Goal: Task Accomplishment & Management: Manage account settings

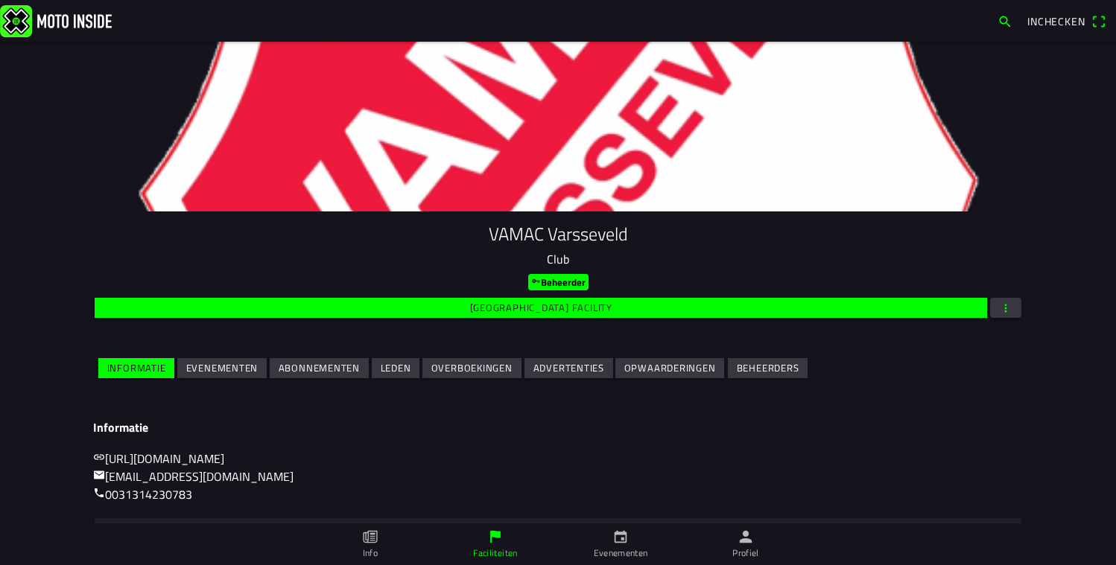
click at [0, 0] on slot "Evenementen" at bounding box center [0, 0] width 0 height 0
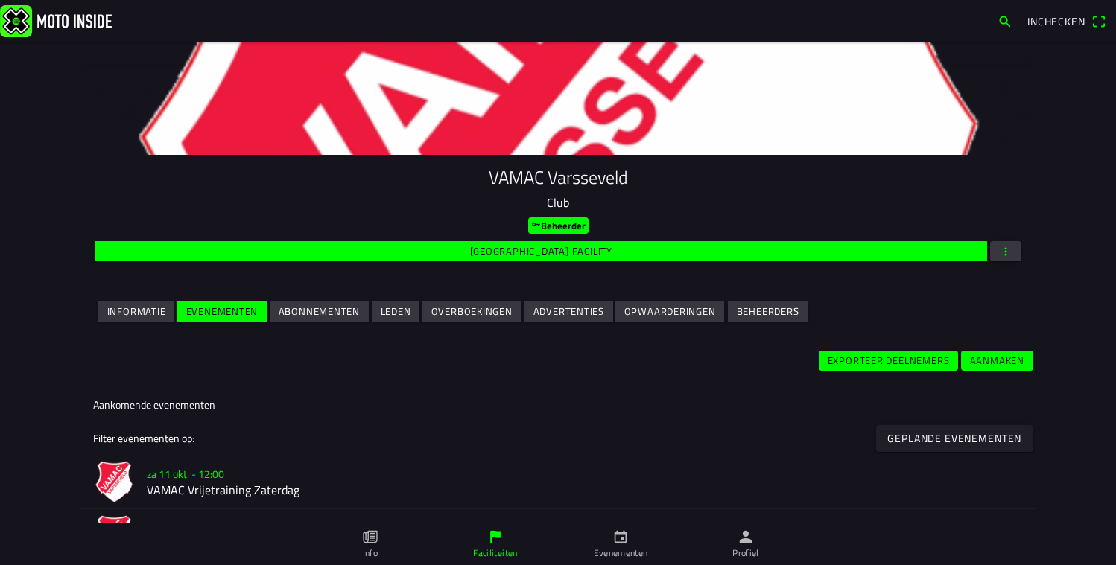
scroll to position [223, 0]
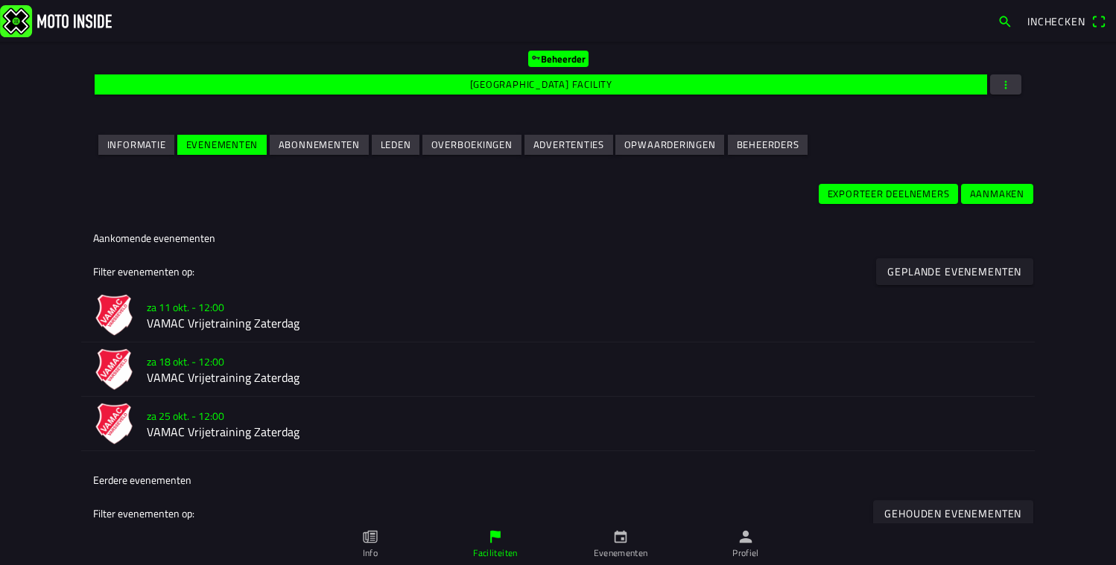
click at [247, 324] on h2 "VAMAC Vrijetraining Zaterdag" at bounding box center [585, 324] width 876 height 14
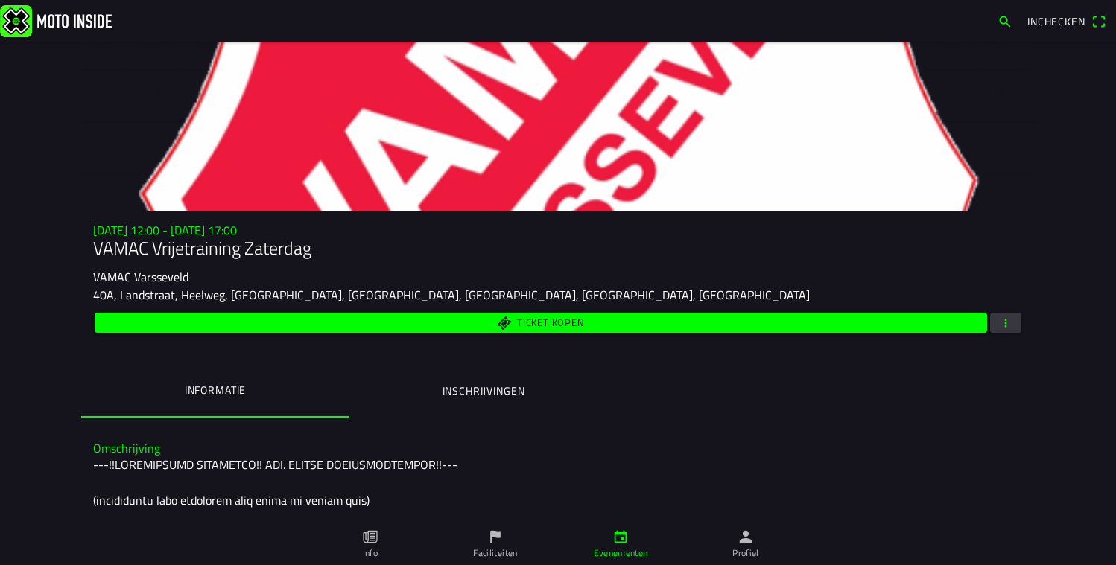
click at [1003, 326] on span "button" at bounding box center [1005, 323] width 13 height 20
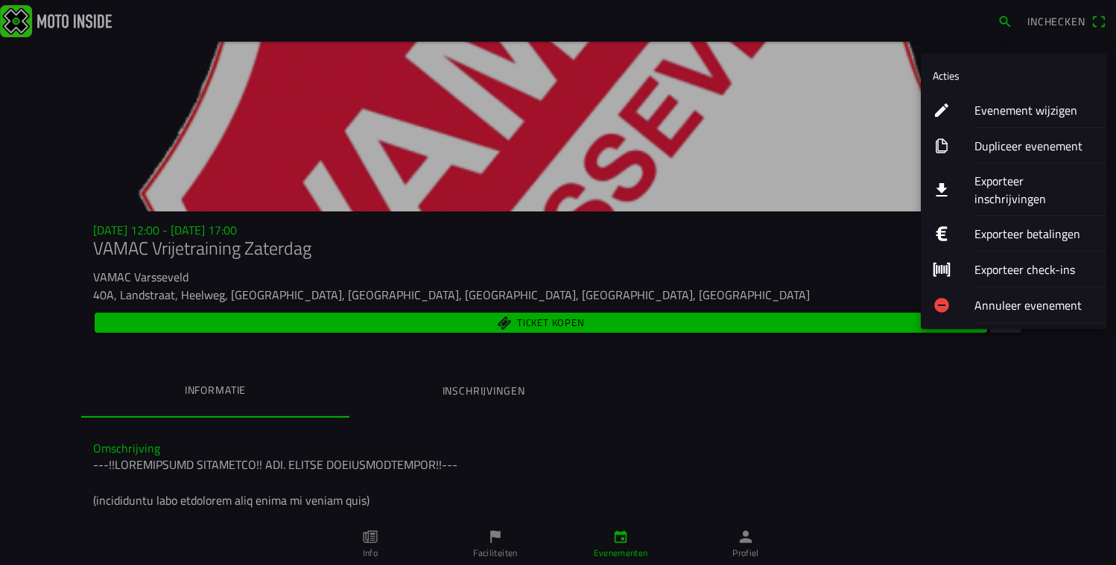
click at [1004, 296] on ion-label "Annuleer evenement" at bounding box center [1034, 305] width 121 height 18
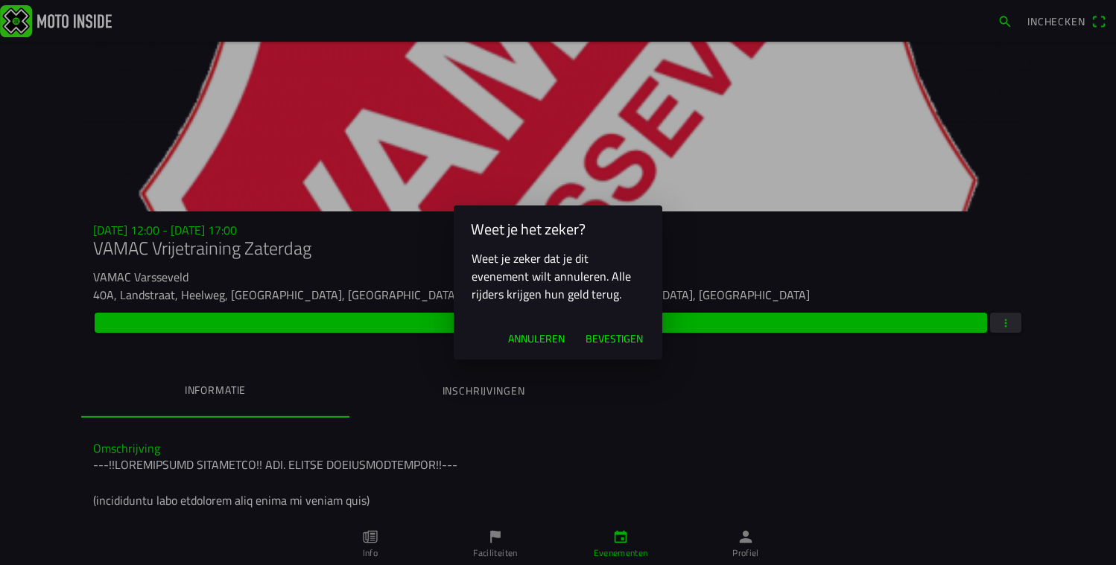
click at [605, 337] on span "Bevestigen" at bounding box center [613, 338] width 57 height 15
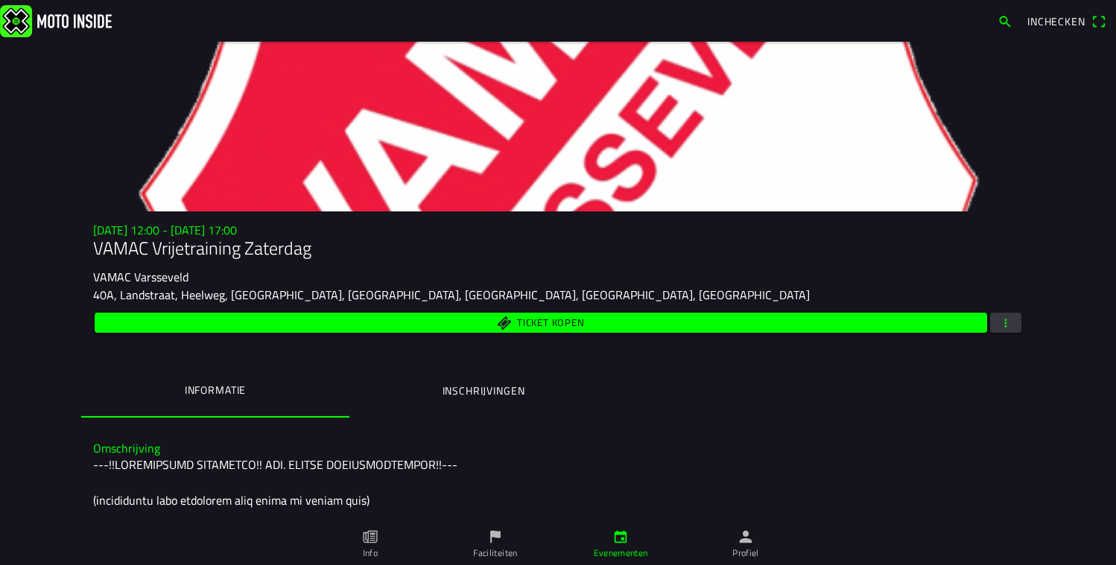
click at [999, 315] on span "button" at bounding box center [1005, 323] width 13 height 20
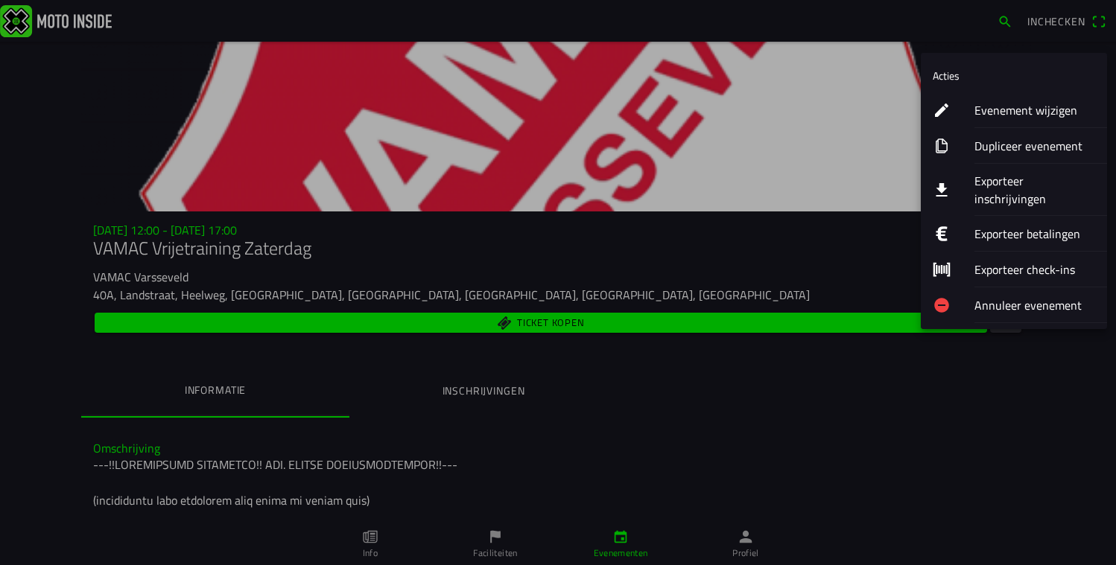
click at [991, 296] on ion-label "Annuleer evenement" at bounding box center [1034, 305] width 121 height 18
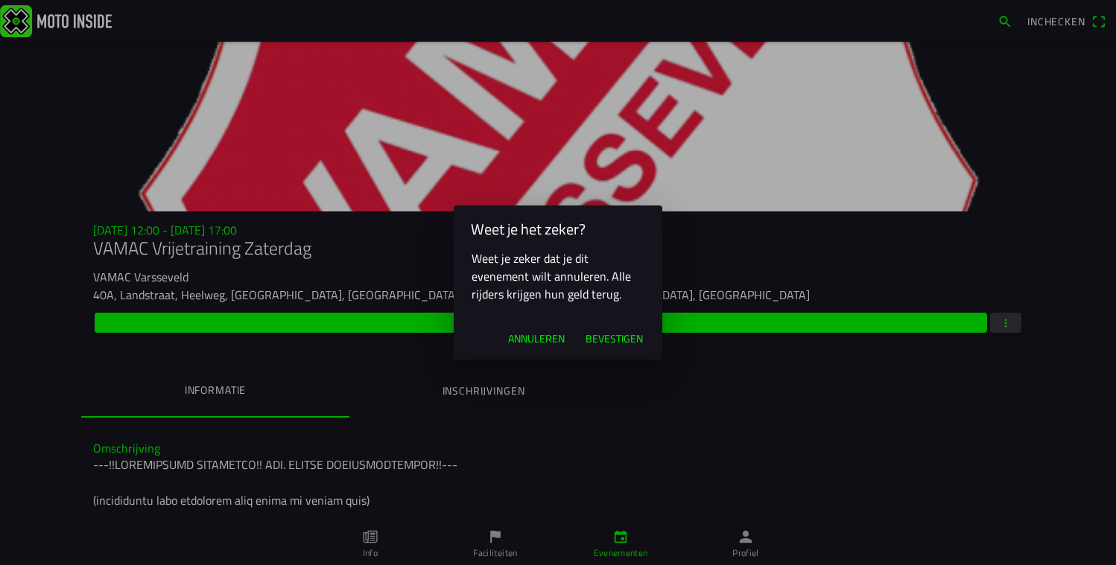
click at [604, 337] on span "Bevestigen" at bounding box center [613, 338] width 57 height 15
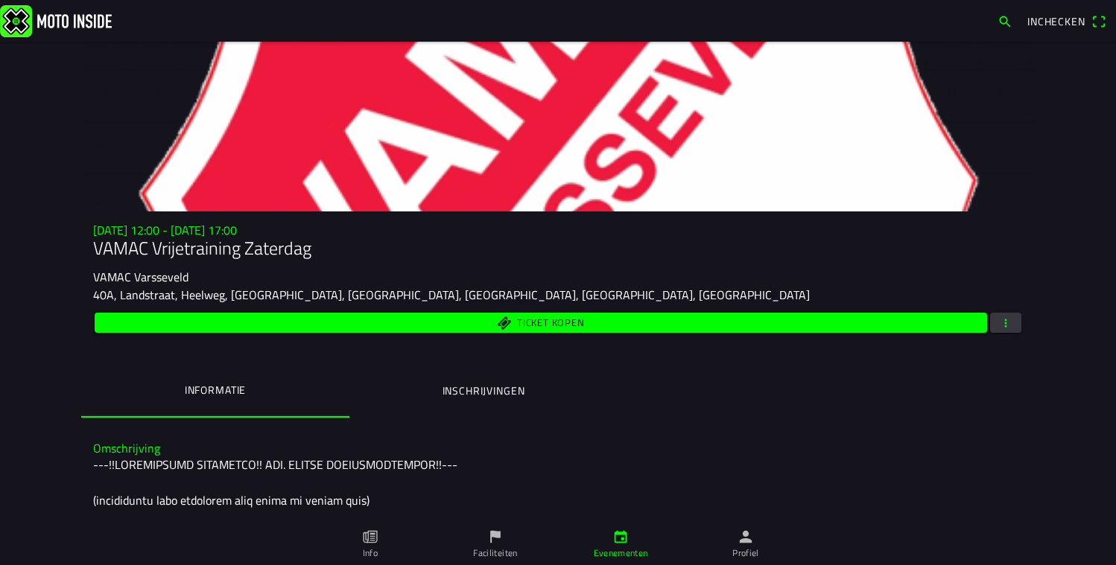
click at [1007, 322] on button "button" at bounding box center [1005, 323] width 31 height 20
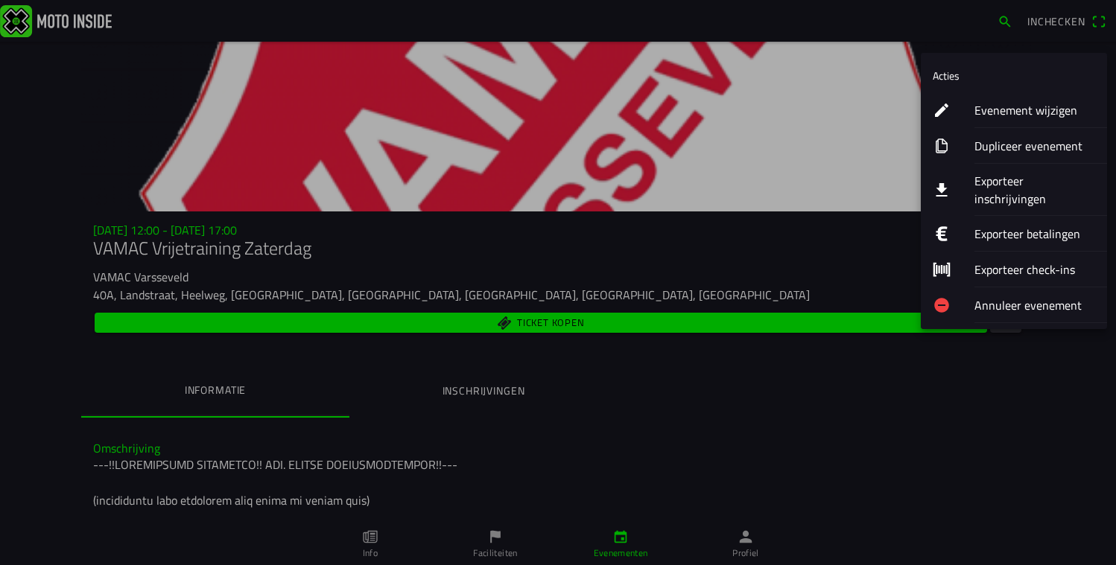
click at [997, 296] on ion-label "Annuleer evenement" at bounding box center [1034, 305] width 121 height 18
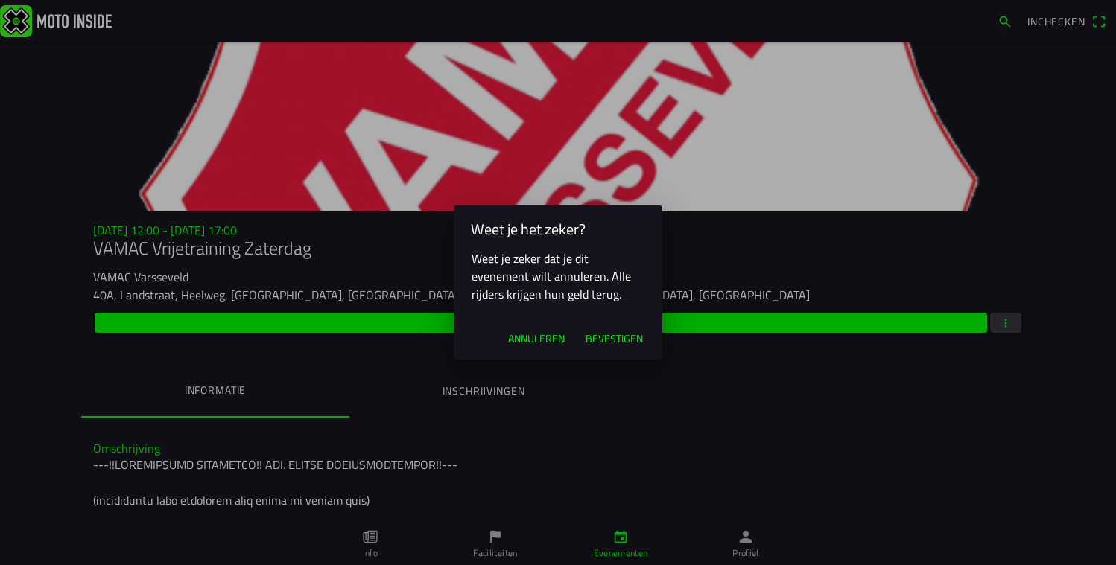
click at [592, 332] on span "Bevestigen" at bounding box center [613, 338] width 57 height 15
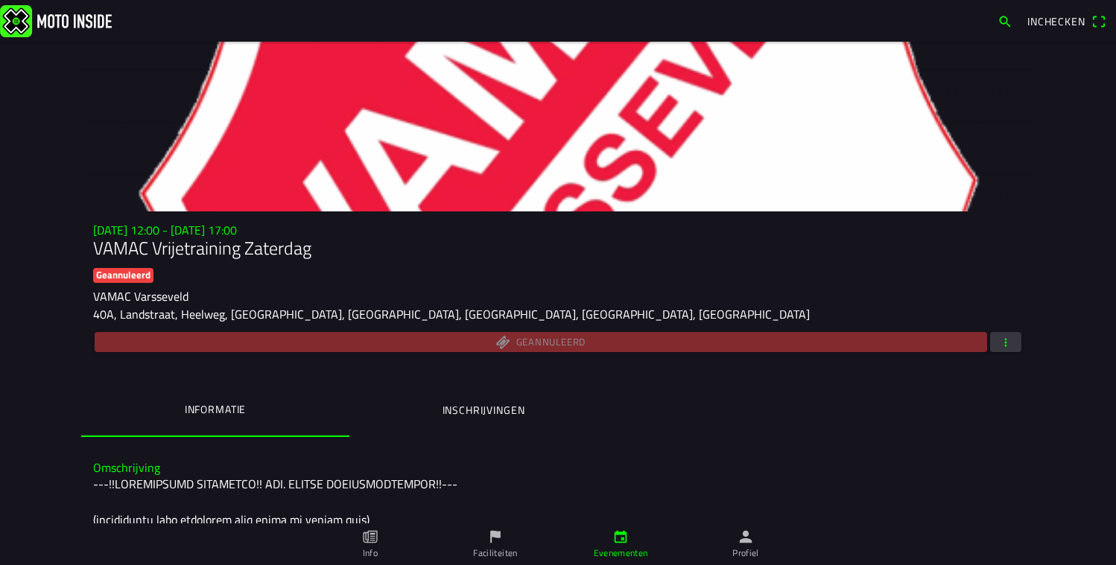
click at [1007, 347] on button "button" at bounding box center [1005, 342] width 31 height 20
click at [869, 451] on ion-backdrop at bounding box center [558, 282] width 1116 height 565
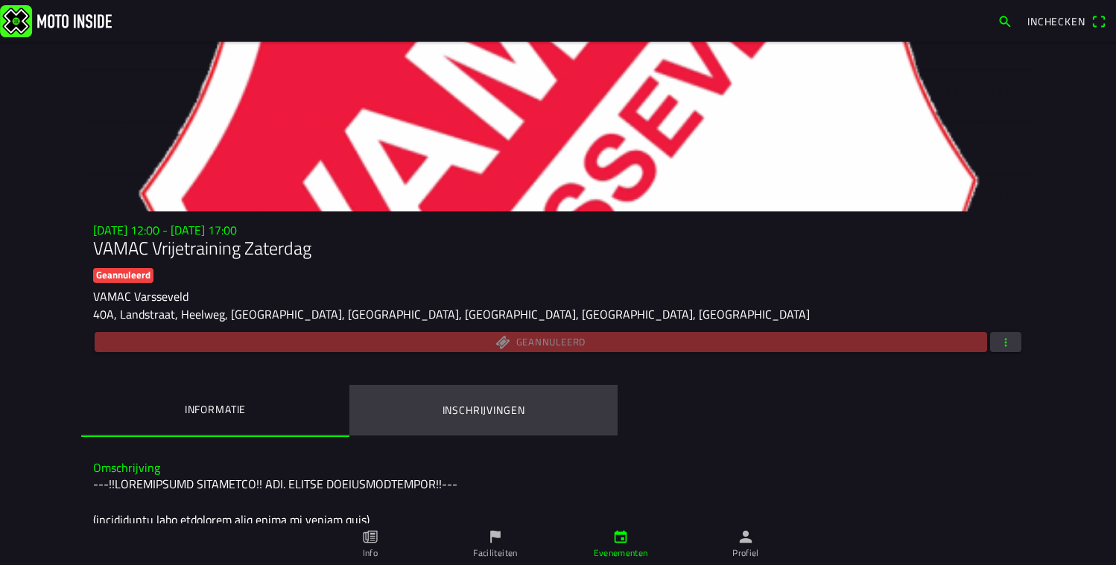
click at [472, 410] on ion-label "Inschrijvingen" at bounding box center [483, 410] width 83 height 16
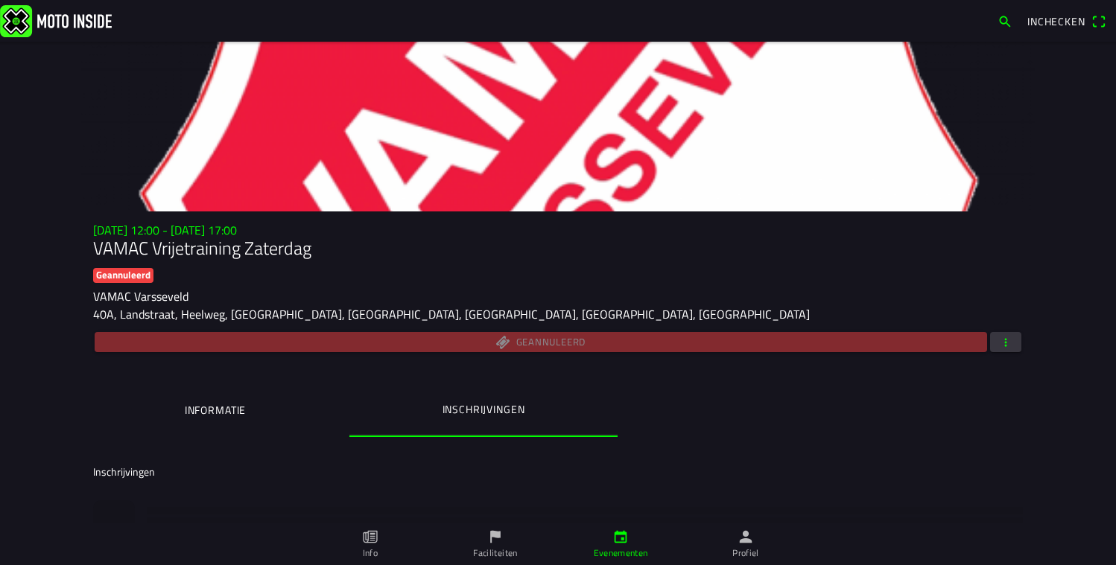
scroll to position [7, 0]
